Goal: Information Seeking & Learning: Check status

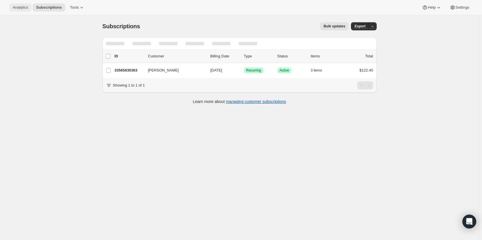
click at [25, 8] on span "Analytics" at bounding box center [20, 7] width 15 height 5
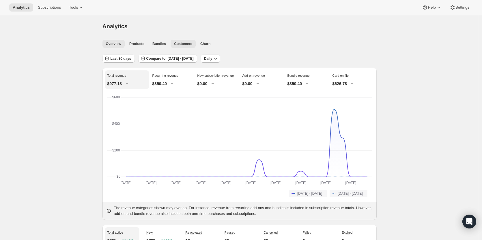
click at [178, 45] on span "Customers" at bounding box center [183, 44] width 18 height 5
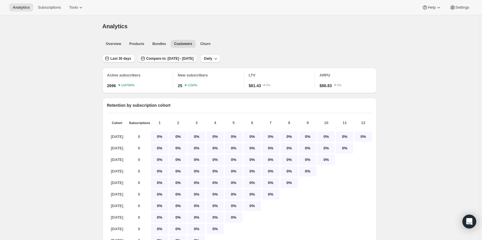
click at [193, 59] on span "Compare to: [DATE] - [DATE]" at bounding box center [169, 58] width 47 height 5
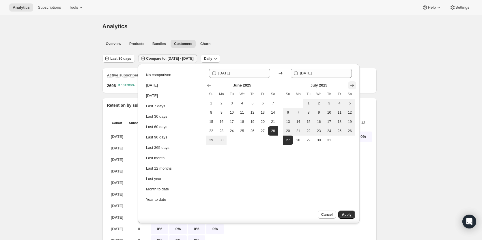
click at [351, 86] on icon "Show next month, August 2025" at bounding box center [352, 86] width 6 height 6
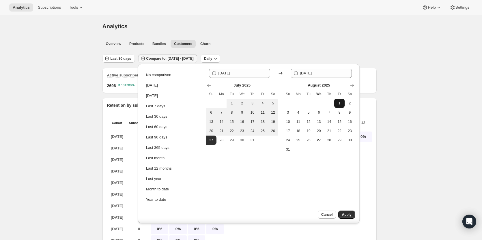
click at [338, 103] on span "1" at bounding box center [339, 103] width 6 height 5
type input "[DATE]"
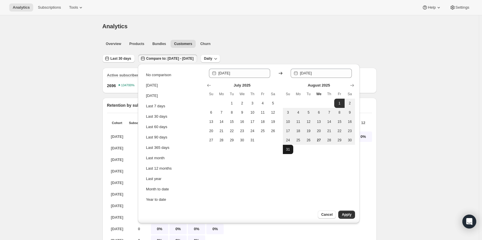
click at [288, 151] on span "31" at bounding box center [288, 149] width 6 height 5
type input "[DATE]"
click at [346, 219] on div "Cancel Apply" at bounding box center [326, 217] width 66 height 13
click at [346, 213] on span "Apply" at bounding box center [347, 214] width 10 height 5
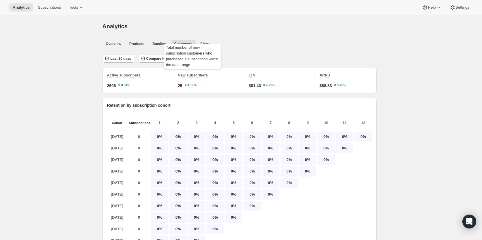
click at [201, 74] on span "New subscribers" at bounding box center [193, 75] width 30 height 4
click at [185, 74] on span "New subscribers" at bounding box center [193, 75] width 30 height 4
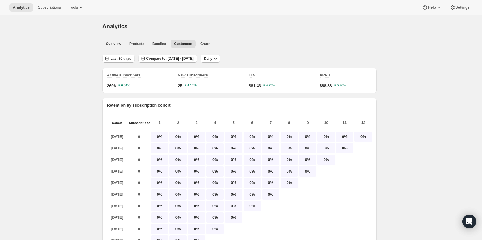
click at [181, 85] on span "25" at bounding box center [180, 86] width 5 height 6
